Goal: Task Accomplishment & Management: Manage account settings

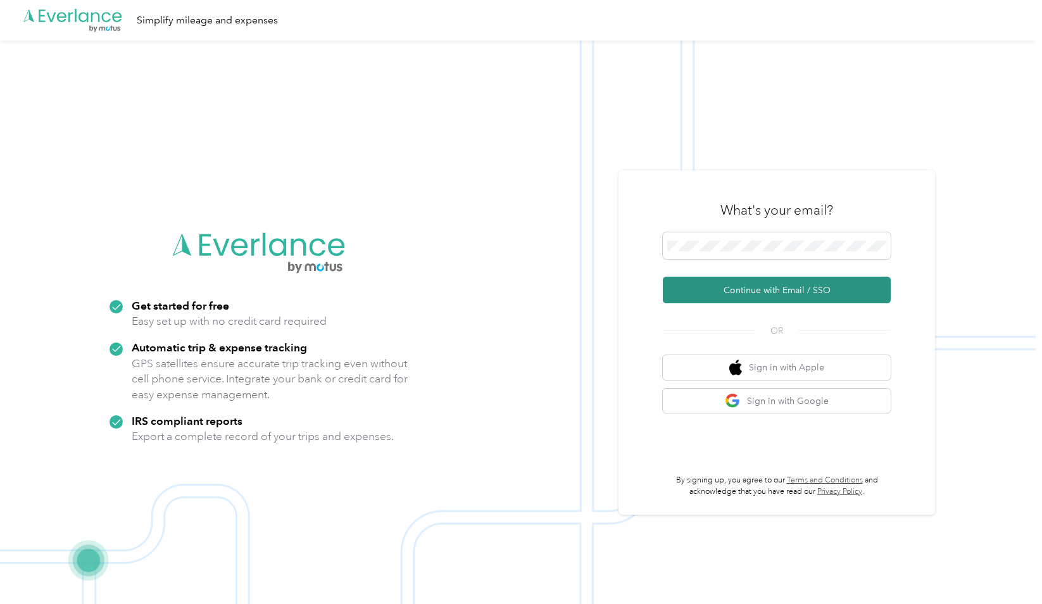
click at [739, 285] on button "Continue with Email / SSO" at bounding box center [777, 290] width 228 height 27
click at [805, 405] on button "Sign in with Google" at bounding box center [777, 401] width 228 height 25
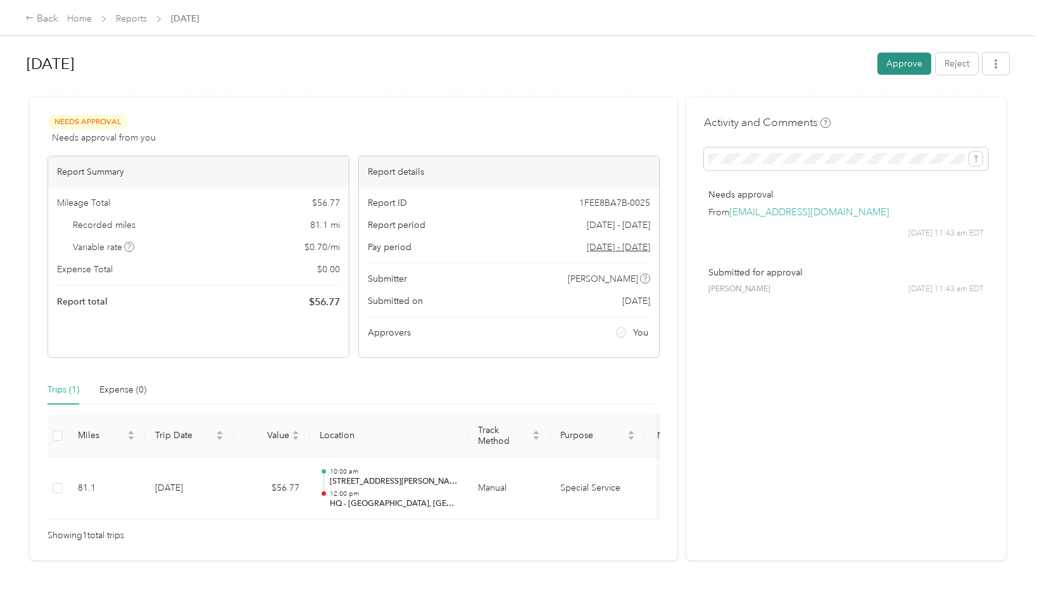
click at [901, 62] on button "Approve" at bounding box center [905, 64] width 54 height 22
